Goal: Obtain resource: Download file/media

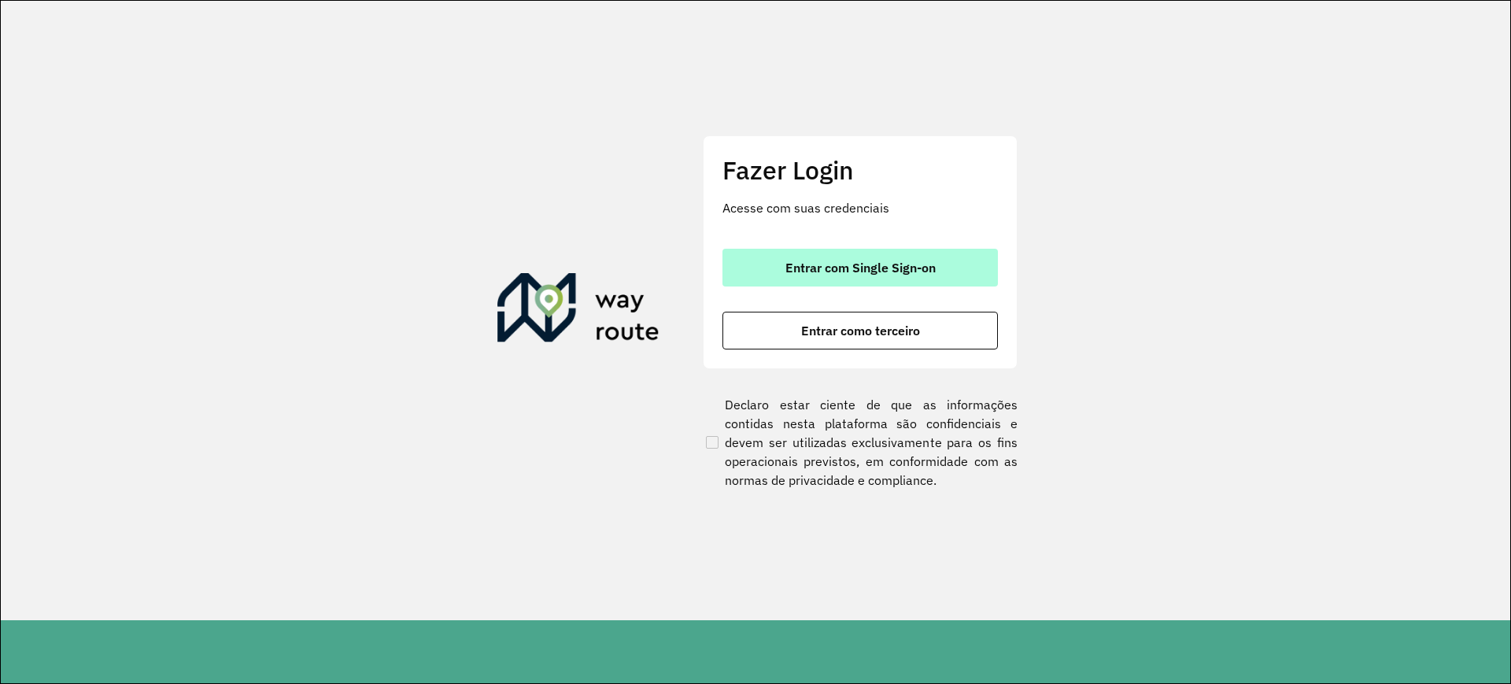
click at [781, 274] on button "Entrar com Single Sign-on" at bounding box center [859, 268] width 275 height 38
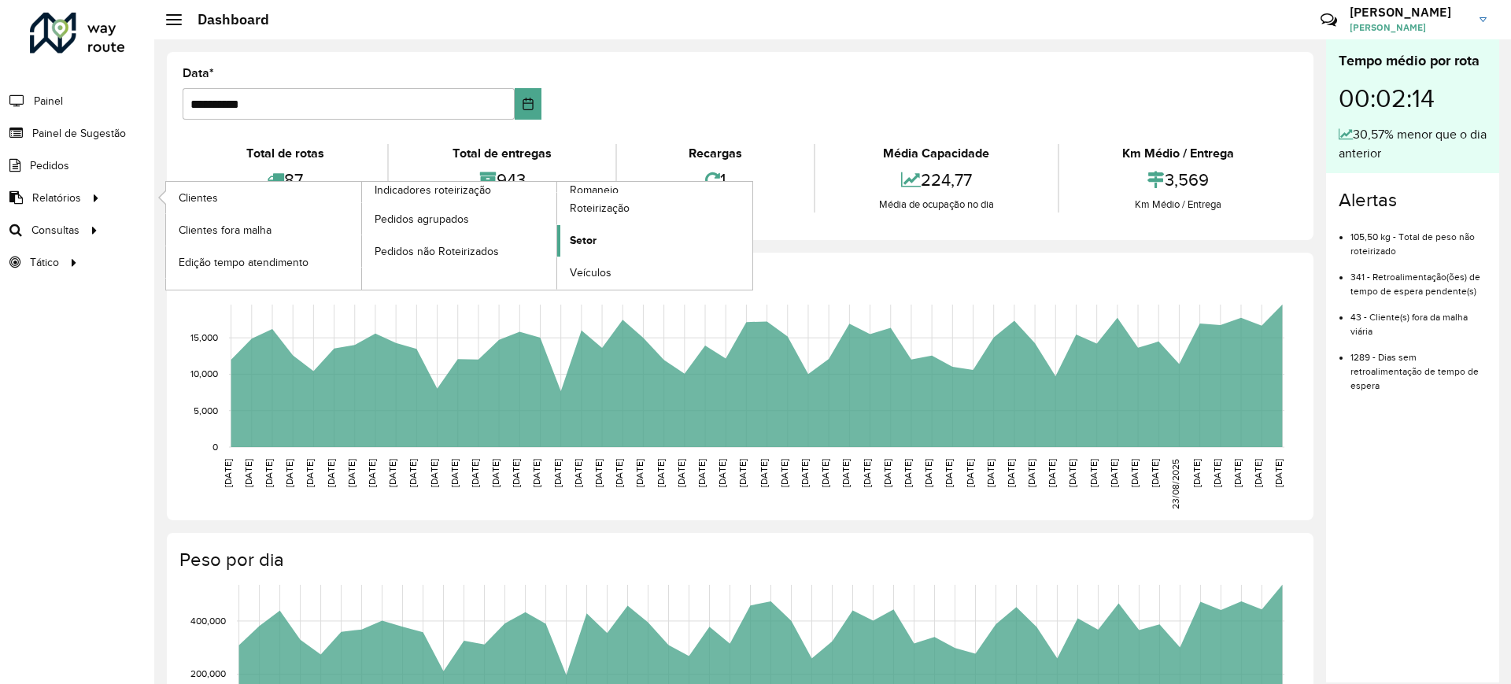
click at [574, 240] on span "Setor" at bounding box center [583, 240] width 27 height 17
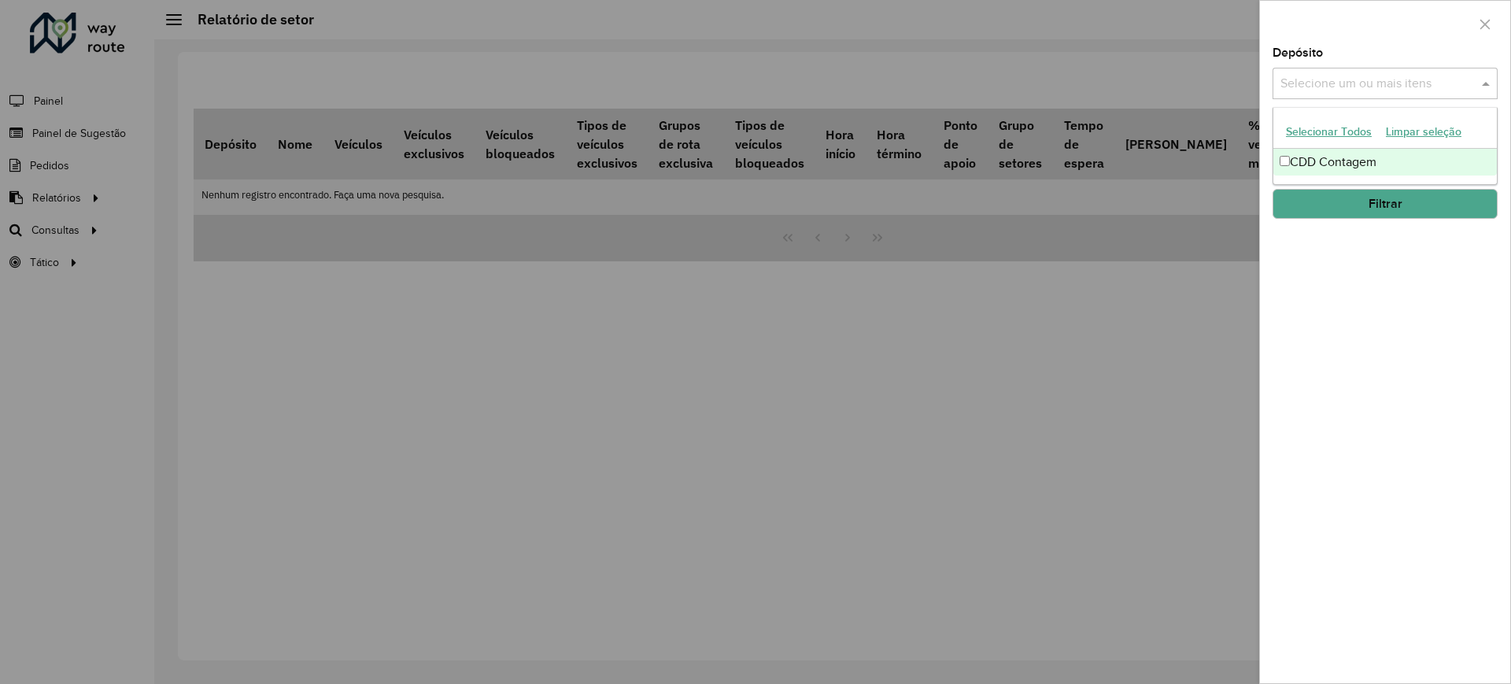
click at [1354, 98] on div "Selecione um ou mais itens" at bounding box center [1384, 83] width 225 height 31
click at [1335, 162] on div "CDD Contagem" at bounding box center [1384, 162] width 223 height 27
click at [1360, 195] on button "Filtrar" at bounding box center [1384, 204] width 225 height 30
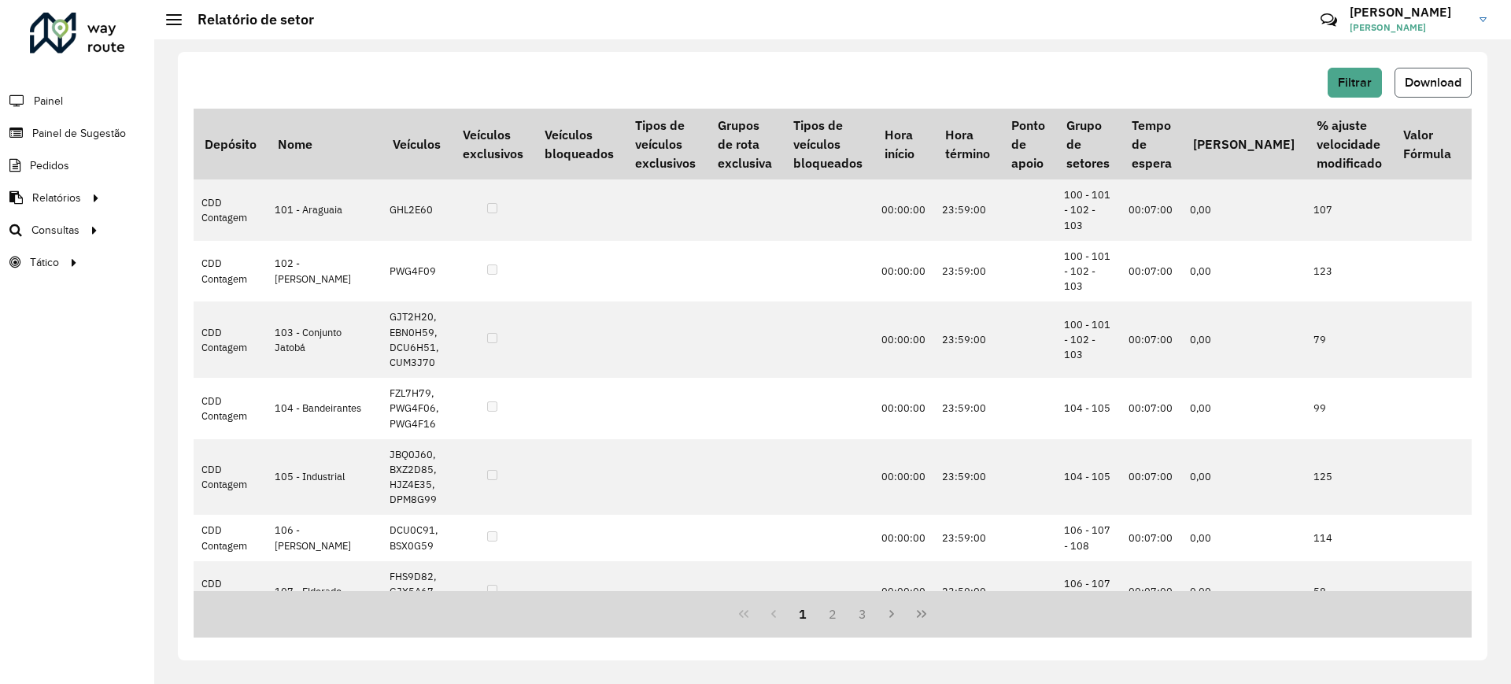
click at [1435, 72] on button "Download" at bounding box center [1432, 83] width 77 height 30
